Goal: Navigation & Orientation: Find specific page/section

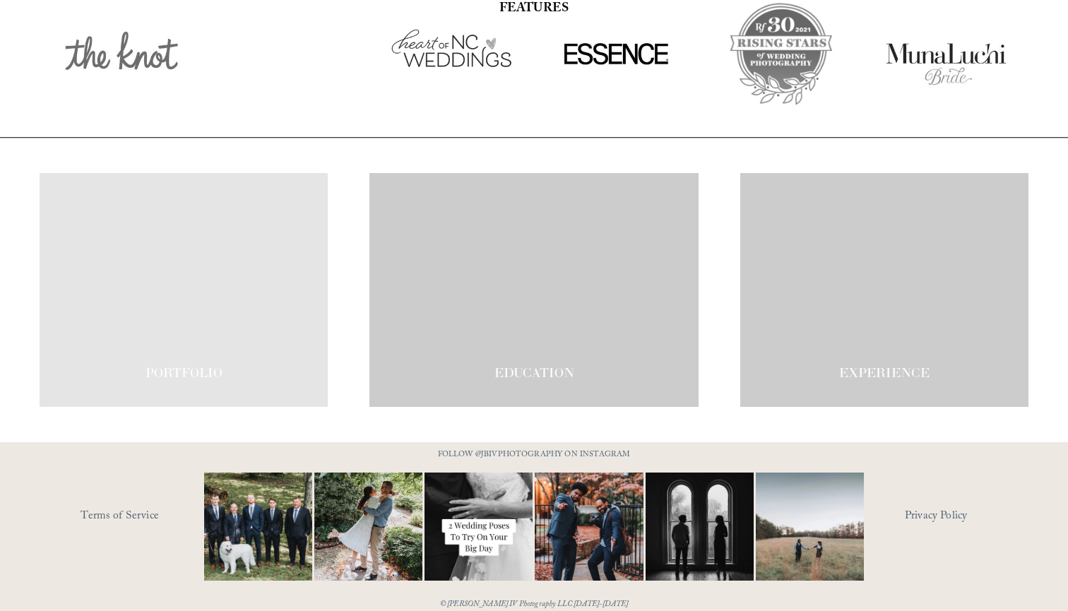
scroll to position [2366, 0]
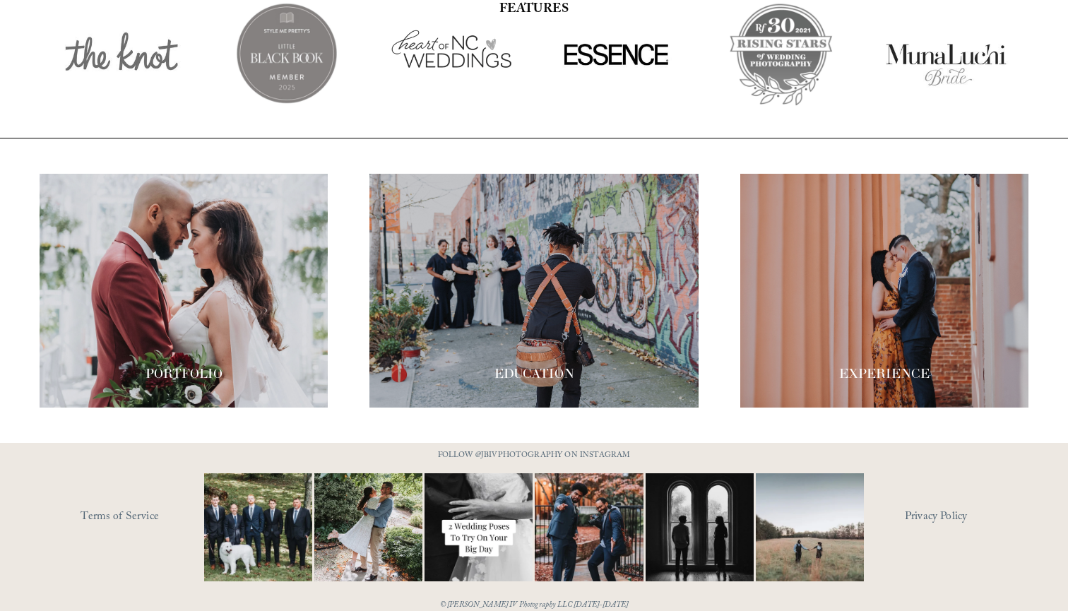
click at [832, 294] on div at bounding box center [884, 291] width 288 height 234
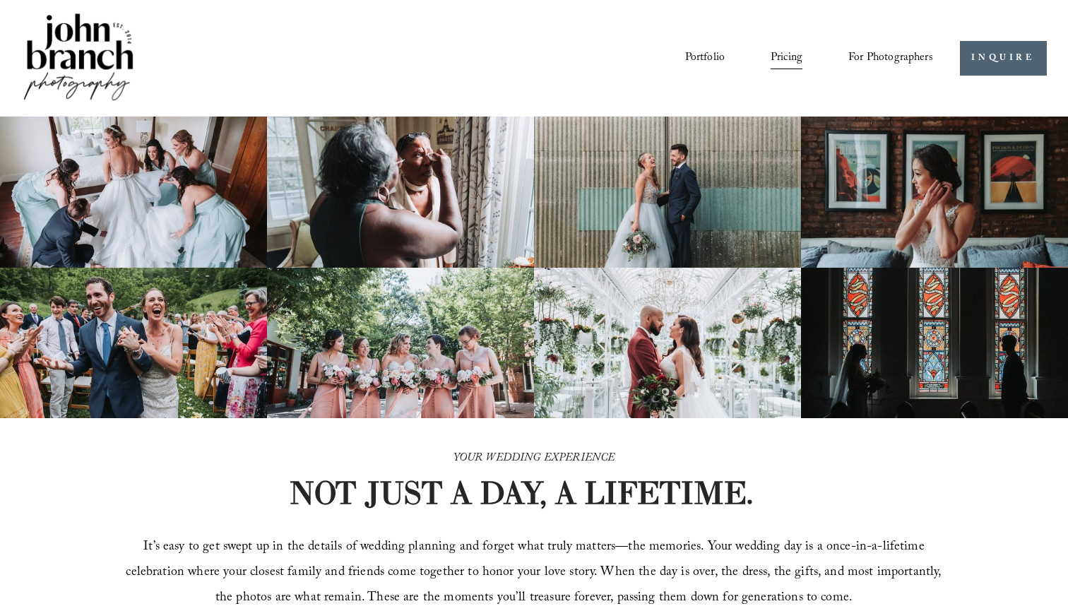
click at [878, 71] on div "Portfolio Pricing For Photographers Presets Education Courses" at bounding box center [477, 58] width 912 height 95
click at [880, 56] on span "For Photographers" at bounding box center [890, 58] width 85 height 22
click at [961, 60] on link "INQUIRE" at bounding box center [1003, 58] width 87 height 35
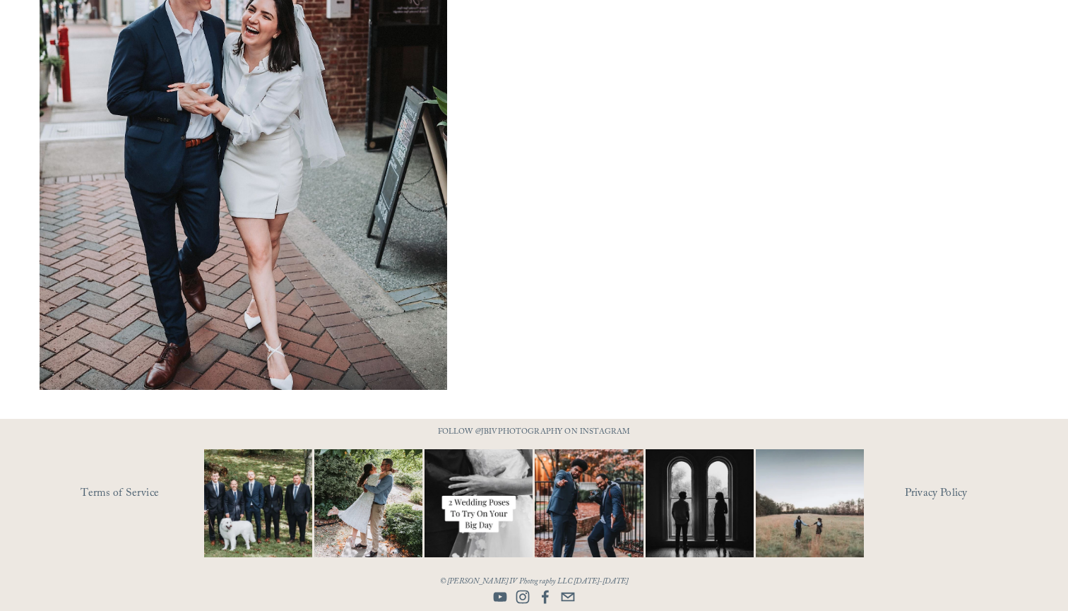
scroll to position [1068, 0]
click at [953, 499] on link "Privacy Policy" at bounding box center [967, 494] width 124 height 22
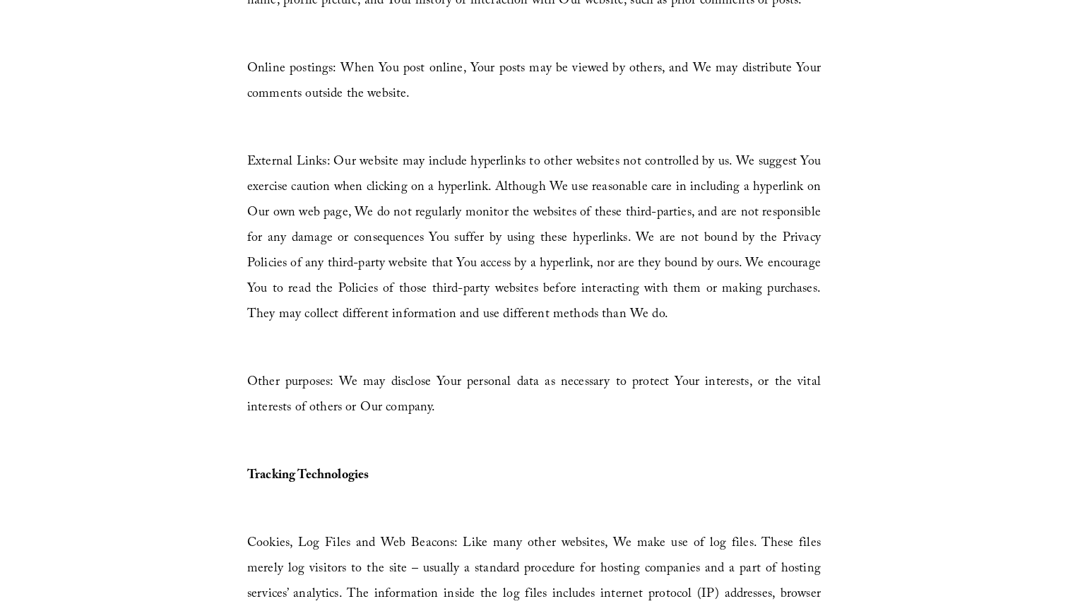
scroll to position [4731, 0]
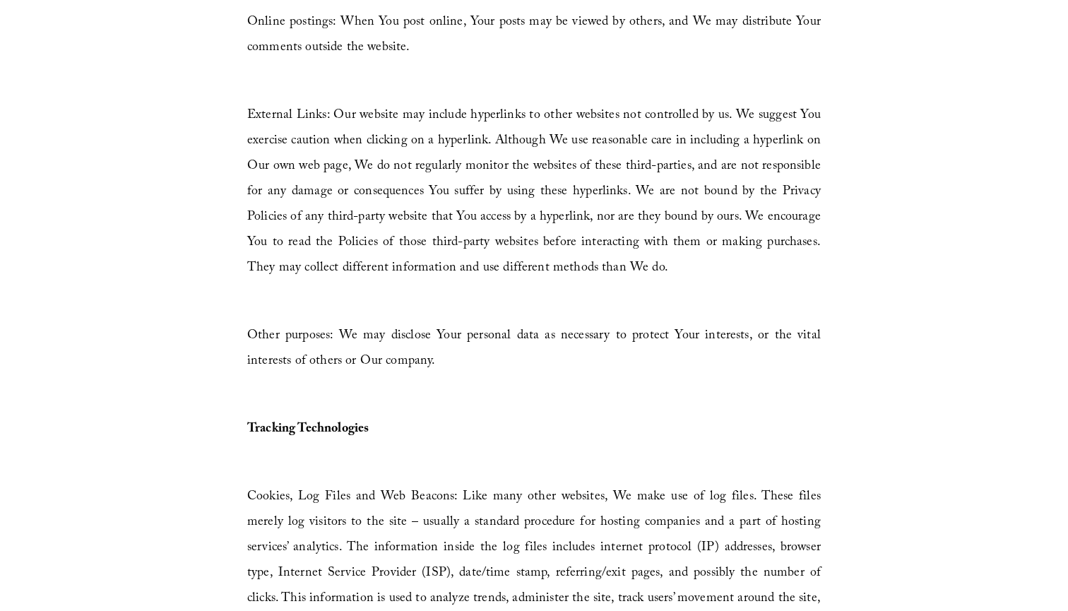
click at [296, 12] on span "Online postings: When You post online, Your posts may be viewed by others, and …" at bounding box center [533, 35] width 573 height 47
